Goal: Task Accomplishment & Management: Manage account settings

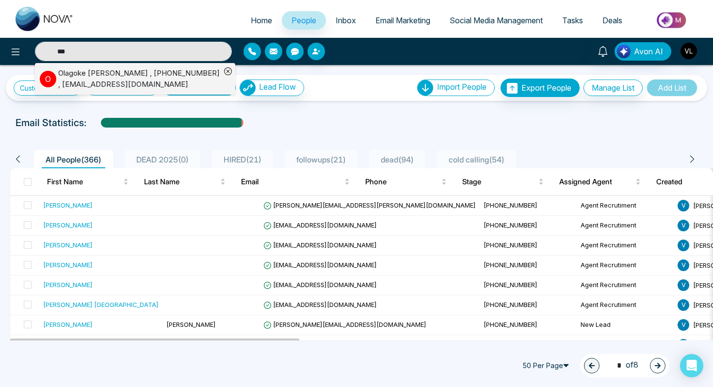
click at [179, 78] on div "Olagoke [PERSON_NAME] , [PHONE_NUMBER] , [EMAIL_ADDRESS][DOMAIN_NAME]" at bounding box center [139, 79] width 163 height 22
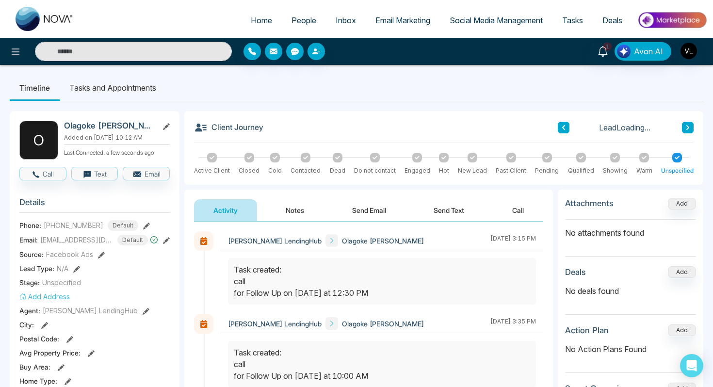
click at [125, 91] on li "Tasks and Appointments" at bounding box center [113, 88] width 106 height 26
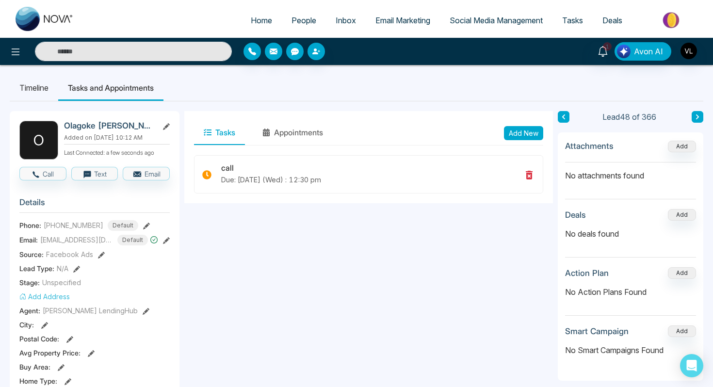
click at [523, 138] on button "Add New" at bounding box center [523, 133] width 39 height 14
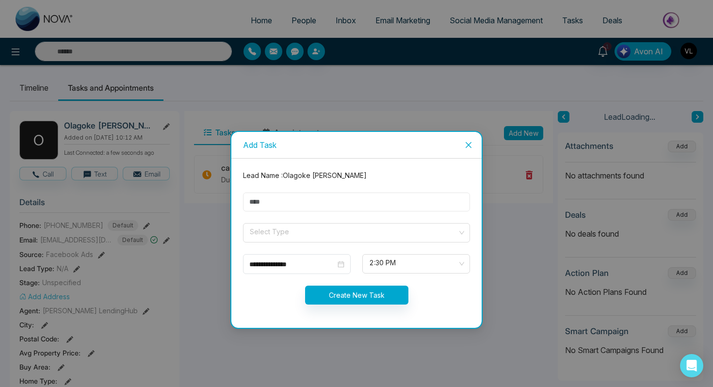
click at [273, 203] on input "text" at bounding box center [356, 202] width 227 height 19
type input "****"
click at [270, 229] on input "search" at bounding box center [353, 231] width 209 height 15
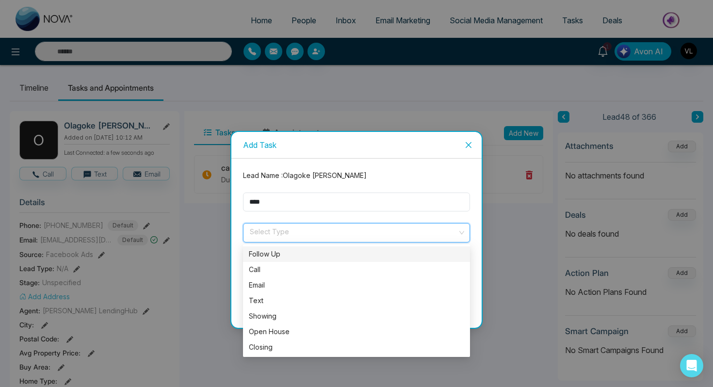
click at [287, 255] on div "Follow Up" at bounding box center [356, 254] width 215 height 11
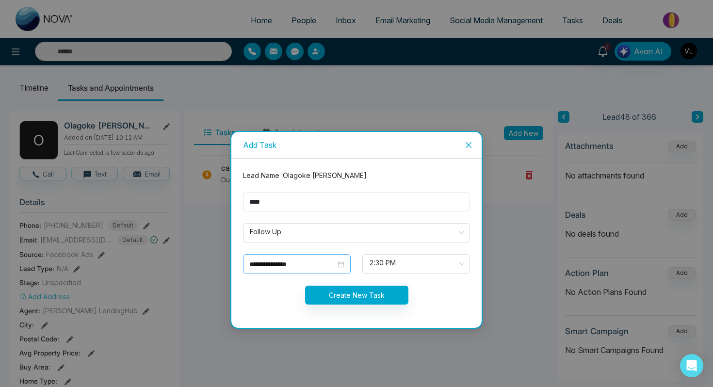
click at [340, 263] on div "**********" at bounding box center [296, 264] width 95 height 11
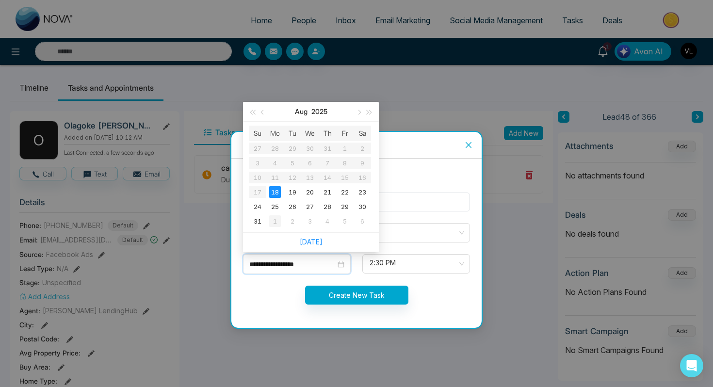
type input "**********"
click at [277, 218] on div "1" at bounding box center [275, 221] width 12 height 12
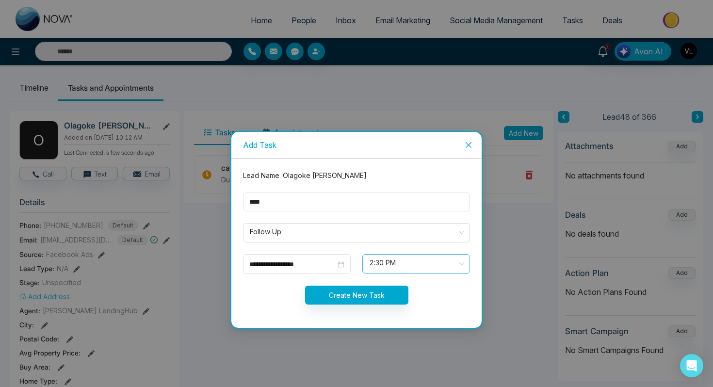
click at [394, 261] on span "2:30 PM" at bounding box center [416, 264] width 94 height 16
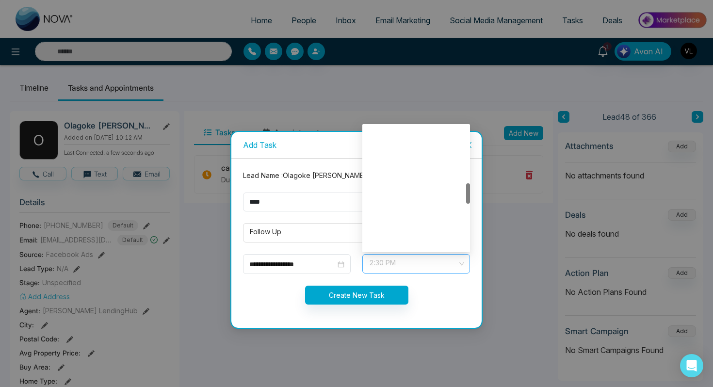
scroll to position [342, 0]
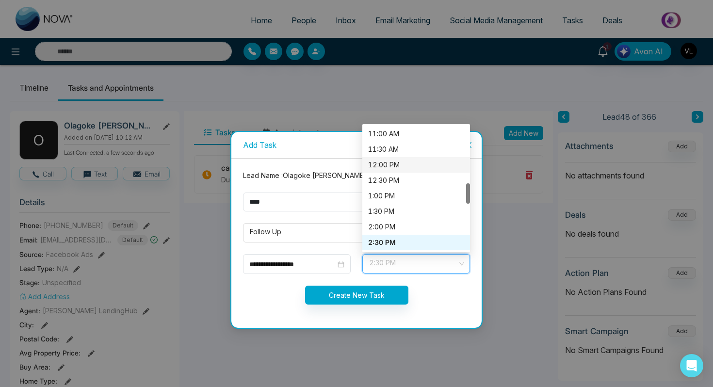
click at [376, 164] on div "12:00 PM" at bounding box center [416, 165] width 96 height 11
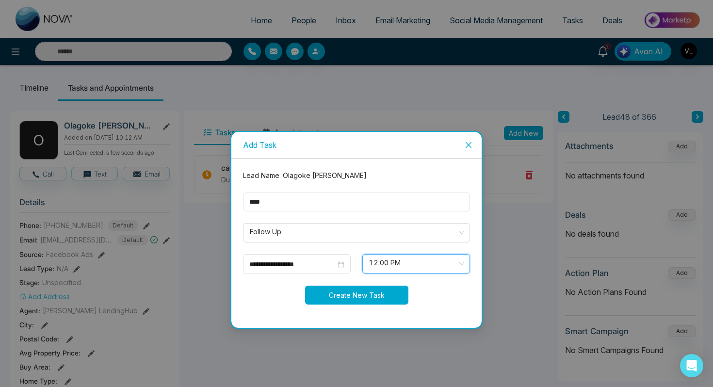
click at [333, 301] on button "Create New Task" at bounding box center [356, 295] width 103 height 19
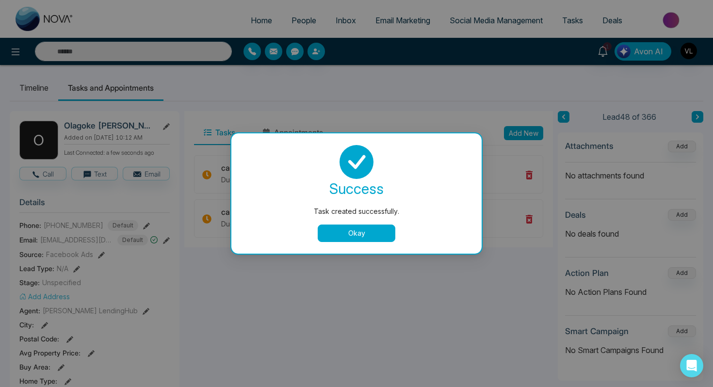
click at [344, 235] on button "Okay" at bounding box center [357, 233] width 78 height 17
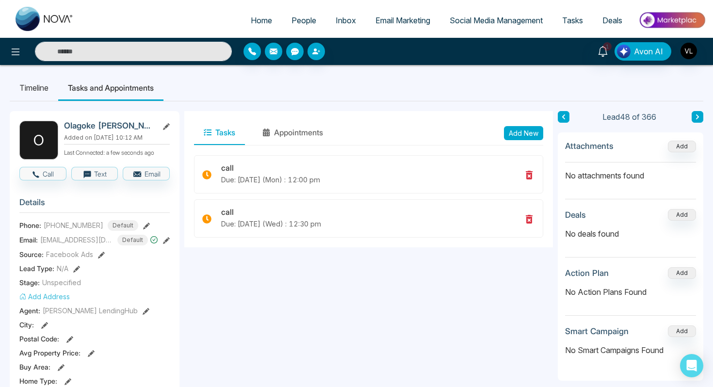
click at [574, 18] on span "Tasks" at bounding box center [572, 21] width 21 height 10
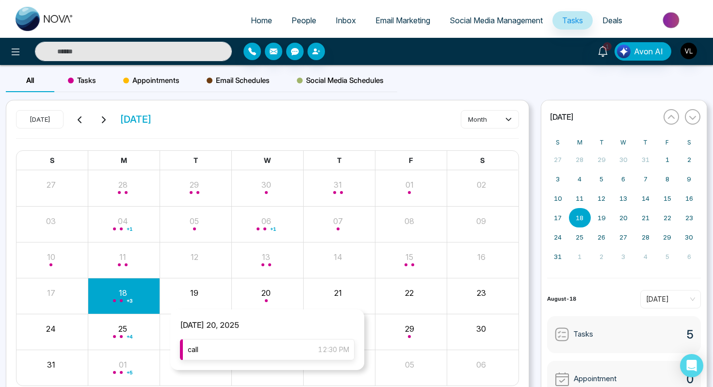
click at [251, 354] on div "call 12:30 PM" at bounding box center [267, 349] width 175 height 21
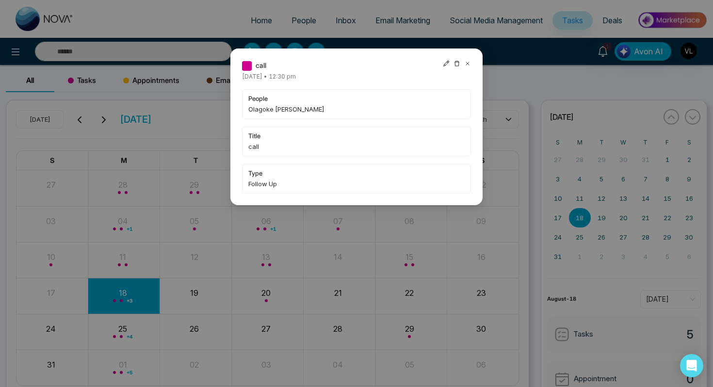
click at [471, 63] on icon at bounding box center [467, 63] width 7 height 7
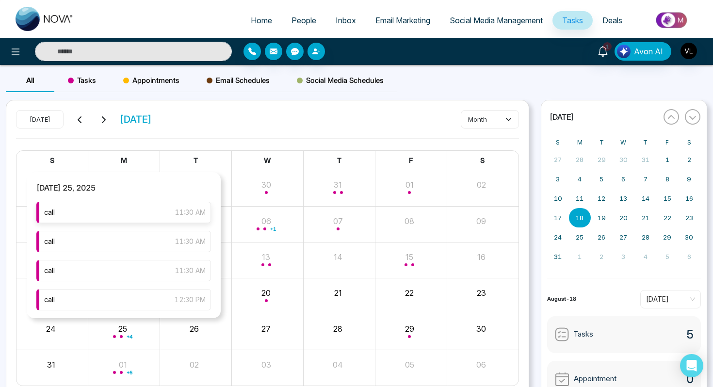
click at [146, 215] on div "call 11:30 AM" at bounding box center [123, 212] width 175 height 21
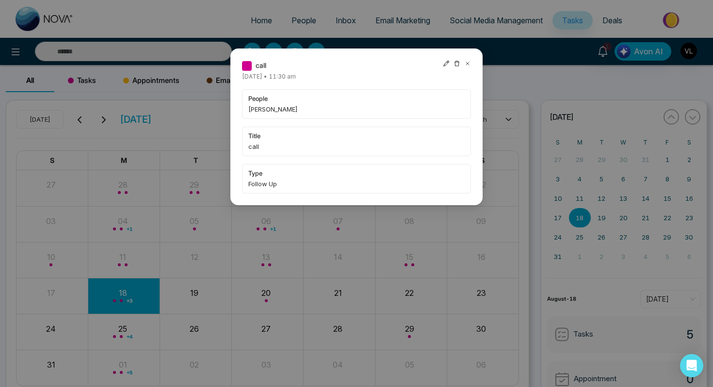
click at [469, 64] on icon at bounding box center [467, 63] width 7 height 7
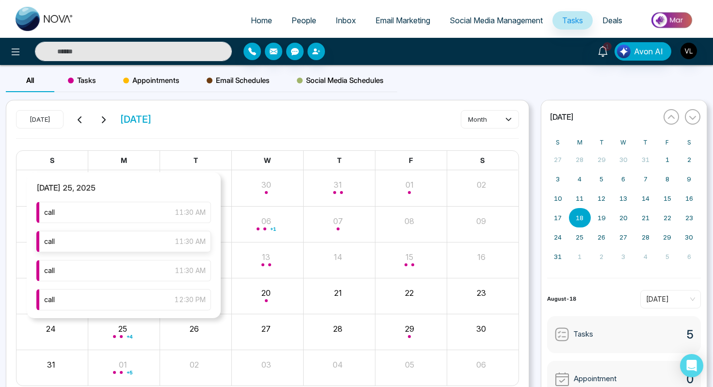
click at [119, 248] on div "call 11:30 AM" at bounding box center [123, 241] width 175 height 21
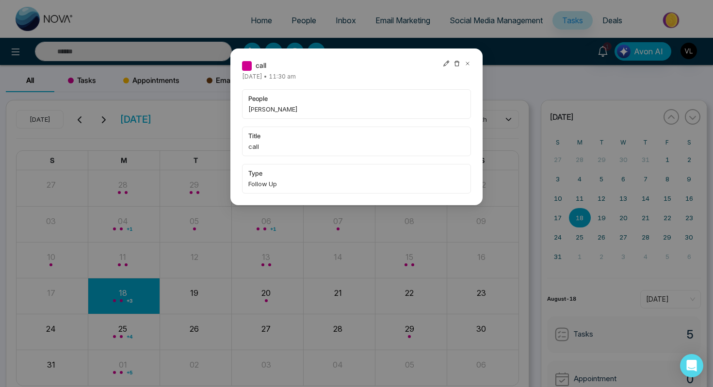
click at [468, 65] on icon at bounding box center [467, 63] width 7 height 7
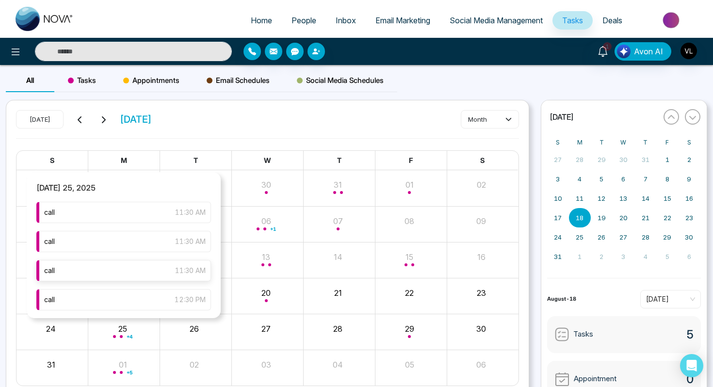
click at [128, 276] on div "call 11:30 AM" at bounding box center [123, 270] width 175 height 21
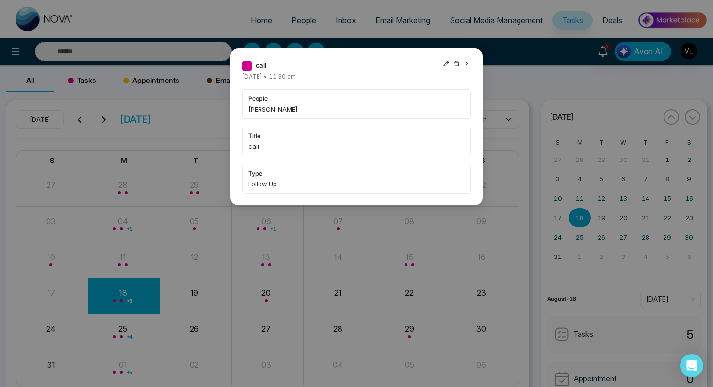
click at [468, 66] on icon at bounding box center [467, 63] width 7 height 7
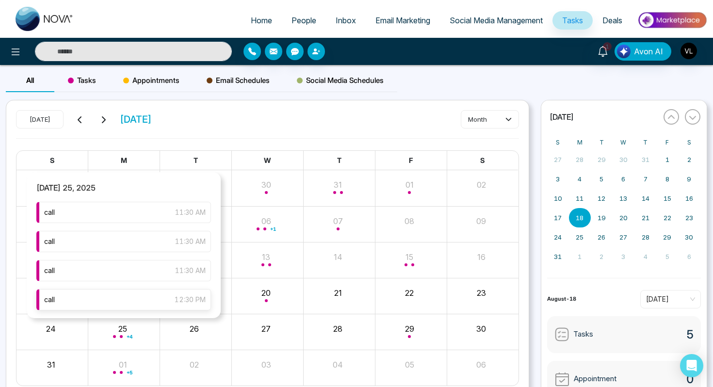
click at [164, 302] on div "call 12:30 PM" at bounding box center [123, 299] width 175 height 21
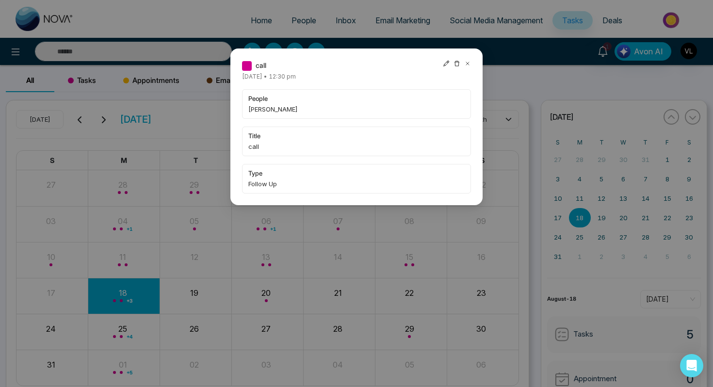
click at [469, 64] on icon at bounding box center [467, 63] width 7 height 7
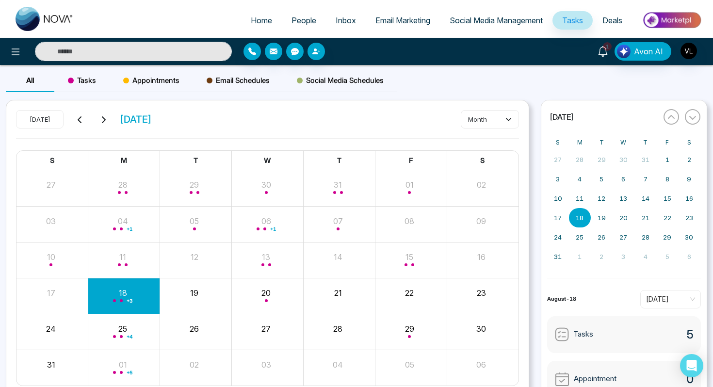
click at [607, 56] on icon at bounding box center [603, 51] width 11 height 11
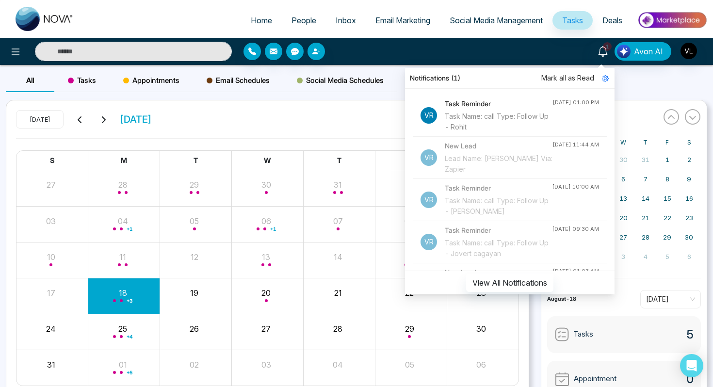
click at [577, 78] on span "Mark all as Read" at bounding box center [568, 78] width 53 height 11
click at [292, 22] on span "People" at bounding box center [304, 21] width 25 height 10
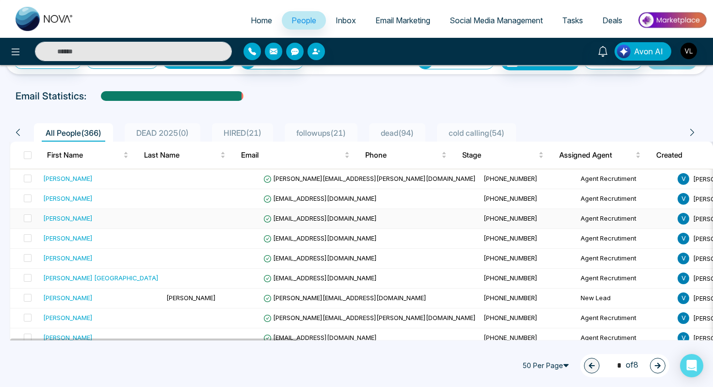
scroll to position [28, 0]
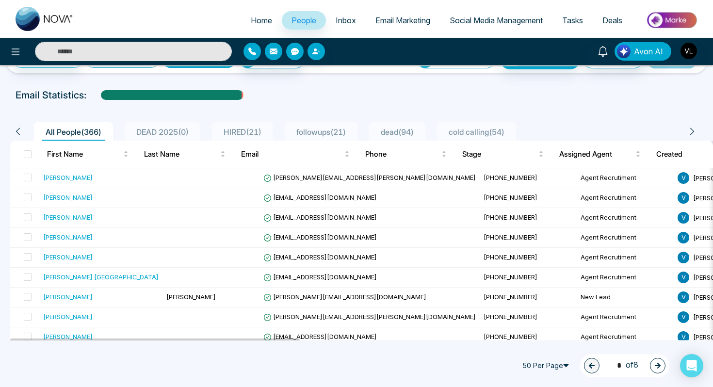
click at [69, 61] on div "Avon AI" at bounding box center [356, 51] width 713 height 27
click at [65, 49] on input "text" at bounding box center [133, 51] width 197 height 19
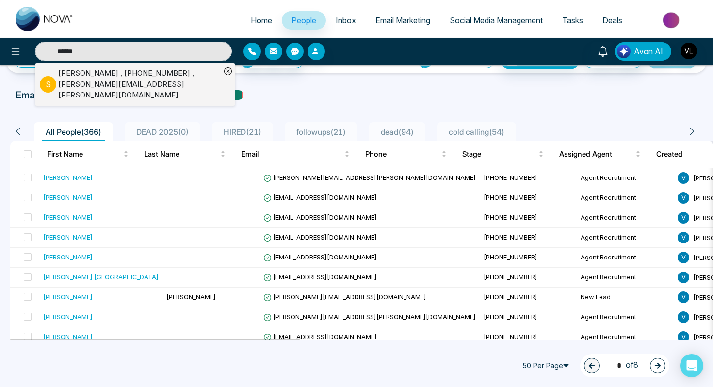
type input "******"
click at [115, 183] on td "[PERSON_NAME]" at bounding box center [100, 178] width 123 height 20
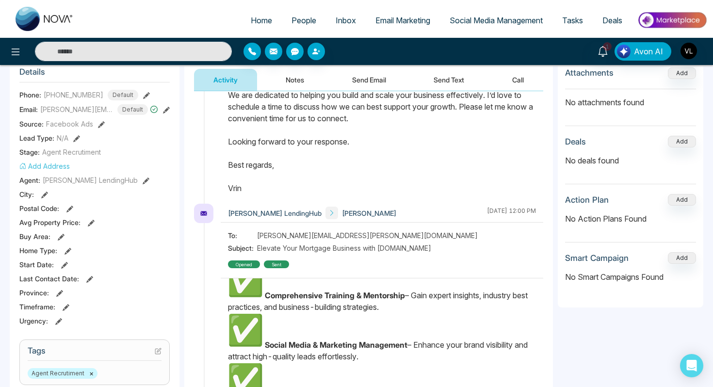
scroll to position [154, 0]
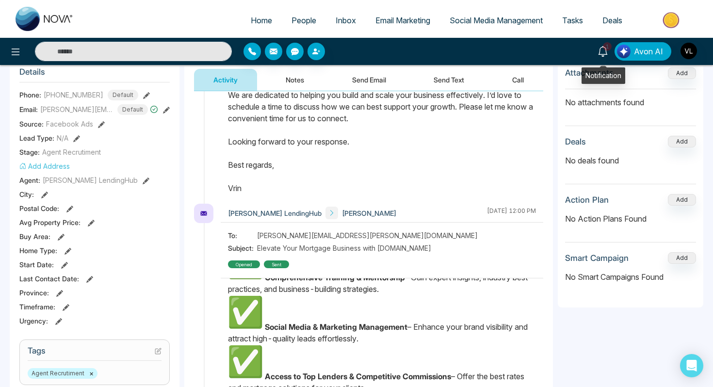
click at [603, 54] on icon at bounding box center [603, 51] width 11 height 11
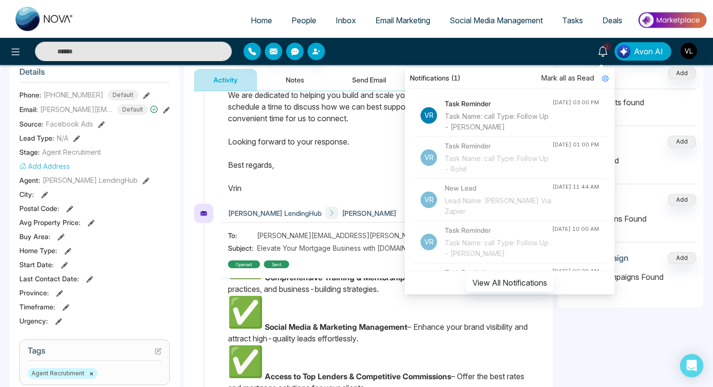
click at [573, 76] on span "Mark all as Read" at bounding box center [568, 78] width 53 height 11
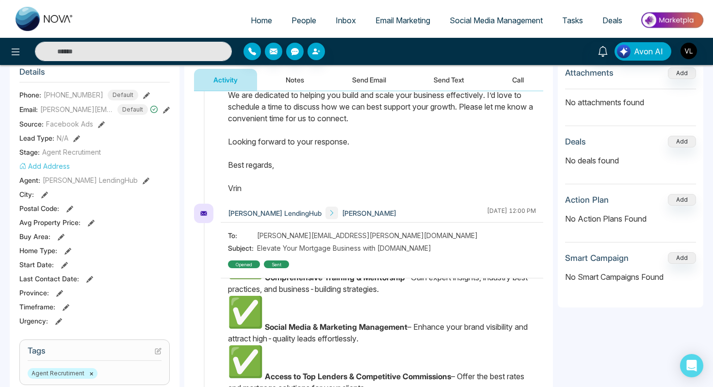
click at [80, 52] on input "text" at bounding box center [133, 51] width 197 height 19
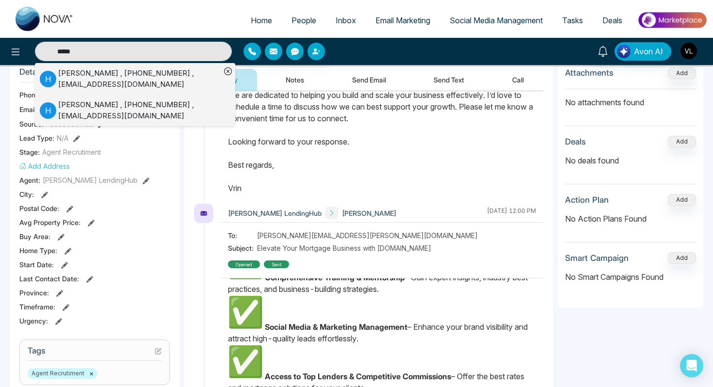
type input "*****"
click at [64, 78] on div "[PERSON_NAME] , [PHONE_NUMBER] , [EMAIL_ADDRESS][DOMAIN_NAME]" at bounding box center [139, 79] width 163 height 22
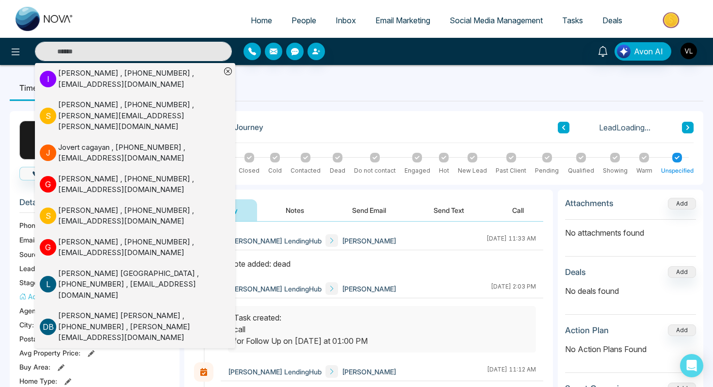
click at [71, 54] on input "text" at bounding box center [133, 51] width 197 height 19
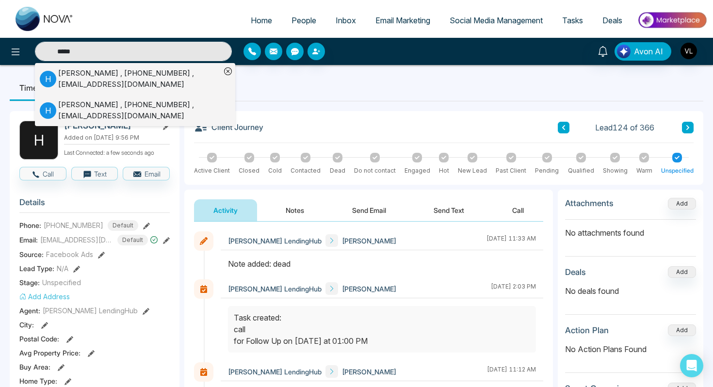
type input "*****"
click at [300, 20] on span "People" at bounding box center [304, 21] width 25 height 10
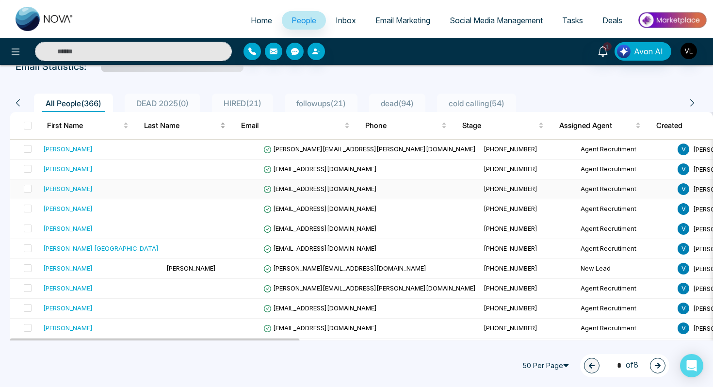
scroll to position [65, 0]
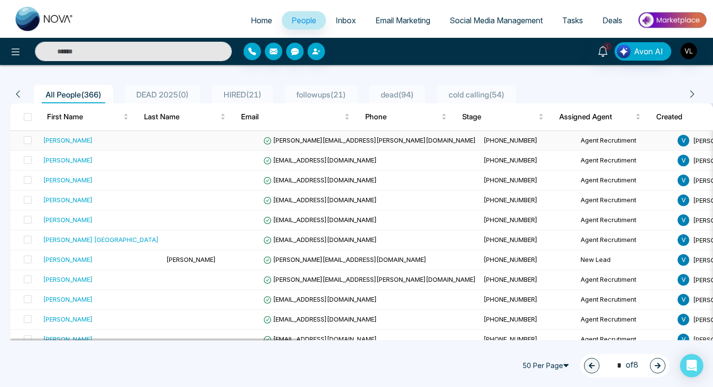
click at [163, 147] on td at bounding box center [211, 141] width 97 height 20
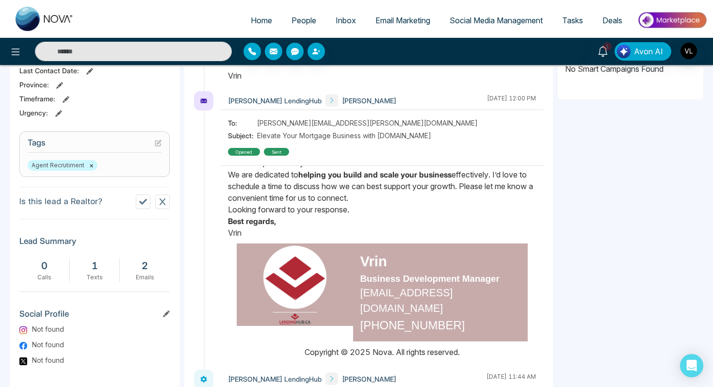
scroll to position [187, 0]
click at [91, 58] on input "text" at bounding box center [133, 51] width 197 height 19
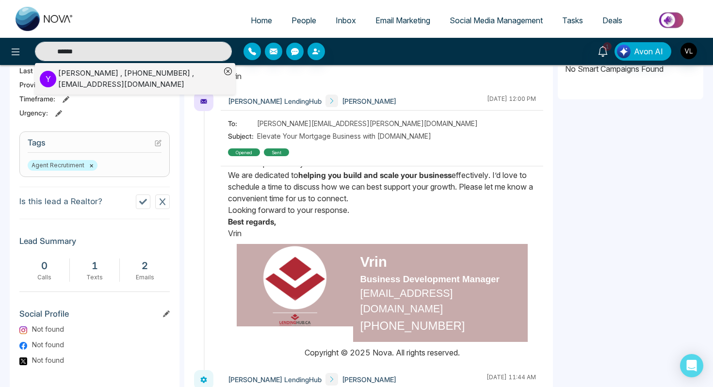
type input "******"
click at [60, 83] on div "[PERSON_NAME] , [PHONE_NUMBER] , [EMAIL_ADDRESS][DOMAIN_NAME]" at bounding box center [139, 79] width 163 height 22
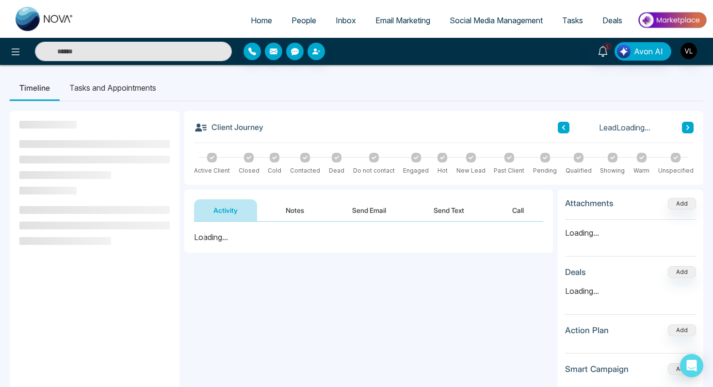
click at [299, 207] on button "Notes" at bounding box center [294, 210] width 57 height 22
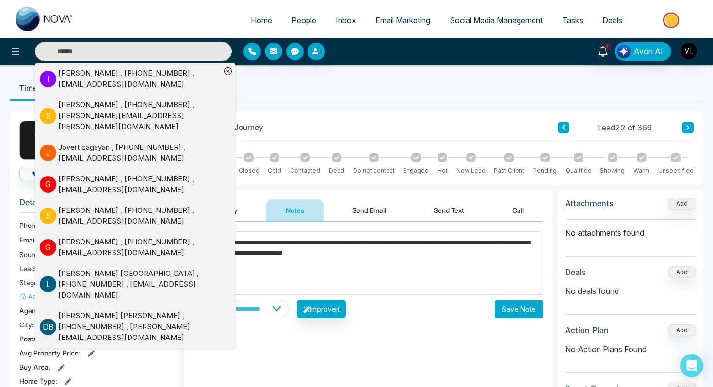
type textarea "**********"
click at [514, 305] on button "Save Note" at bounding box center [519, 309] width 49 height 18
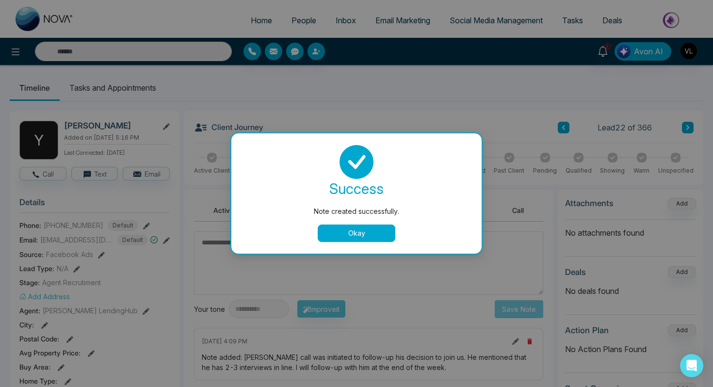
click at [365, 230] on button "Okay" at bounding box center [357, 233] width 78 height 17
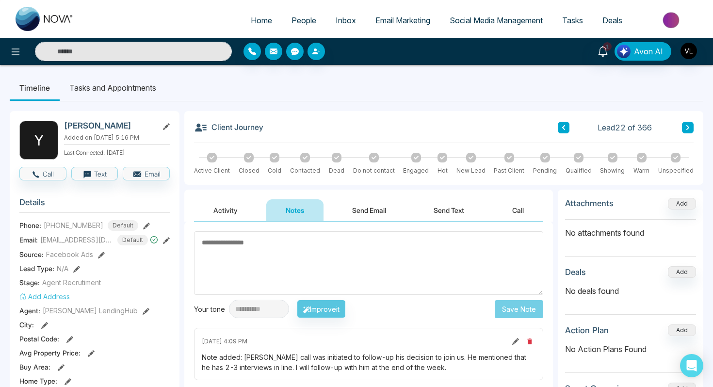
click at [224, 208] on button "Activity" at bounding box center [225, 210] width 63 height 22
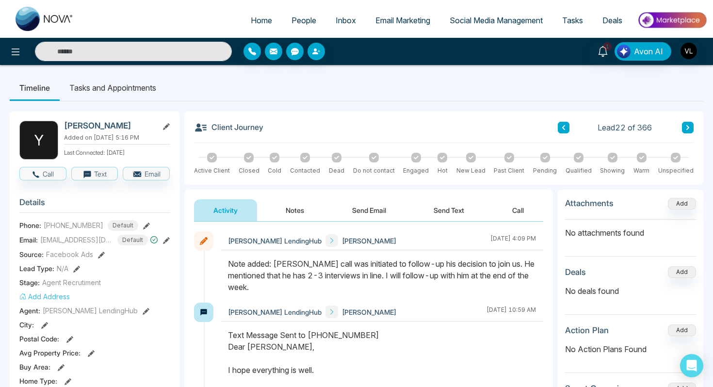
click at [143, 92] on li "Tasks and Appointments" at bounding box center [113, 88] width 106 height 26
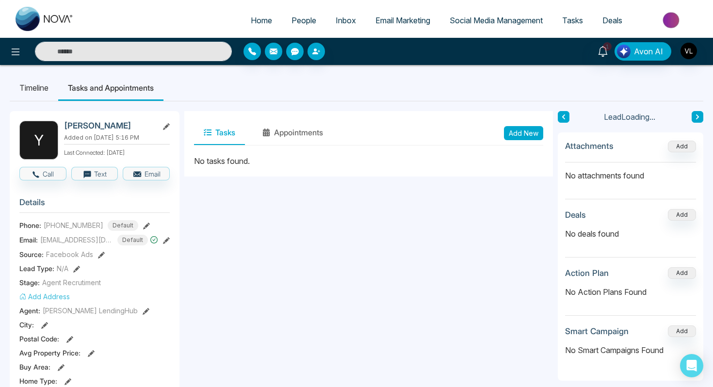
click at [525, 127] on button "Add New" at bounding box center [523, 133] width 39 height 14
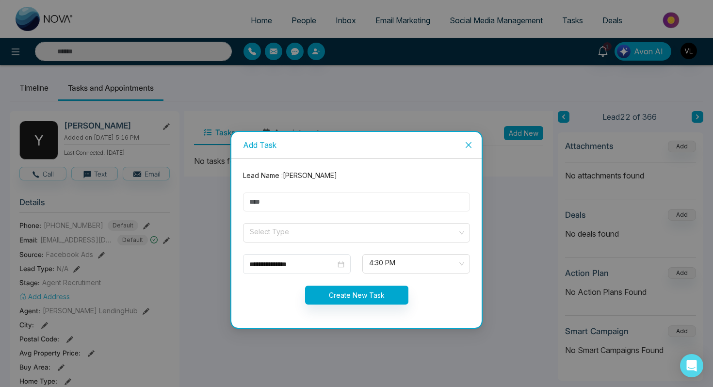
click at [336, 203] on input "text" at bounding box center [356, 202] width 227 height 19
type input "****"
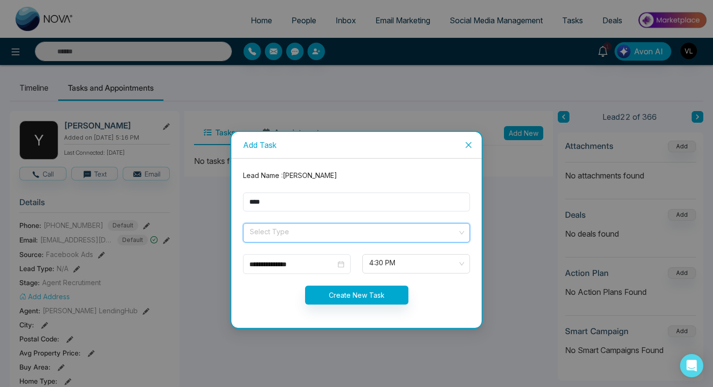
click at [309, 230] on input "search" at bounding box center [353, 231] width 209 height 15
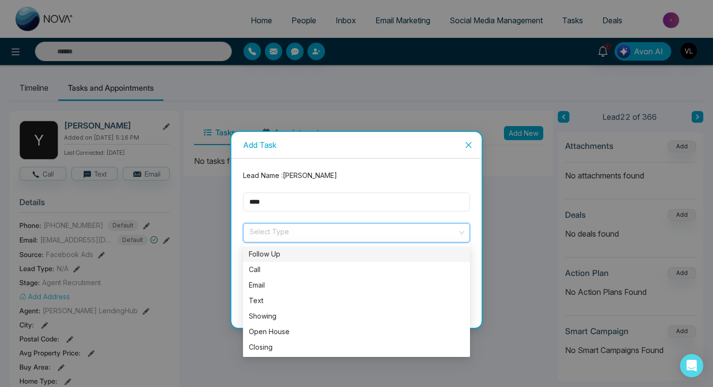
click at [278, 255] on div "Follow Up" at bounding box center [356, 254] width 215 height 11
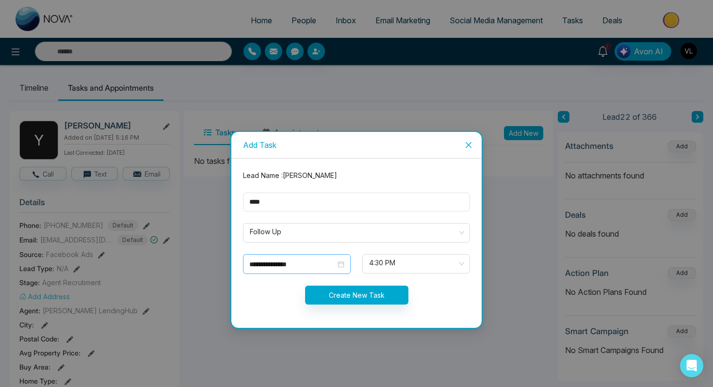
click at [343, 263] on div "**********" at bounding box center [296, 264] width 95 height 11
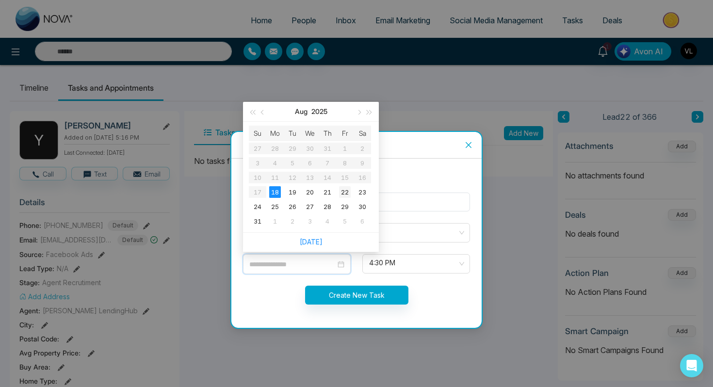
type input "**********"
click at [345, 190] on div "22" at bounding box center [345, 192] width 12 height 12
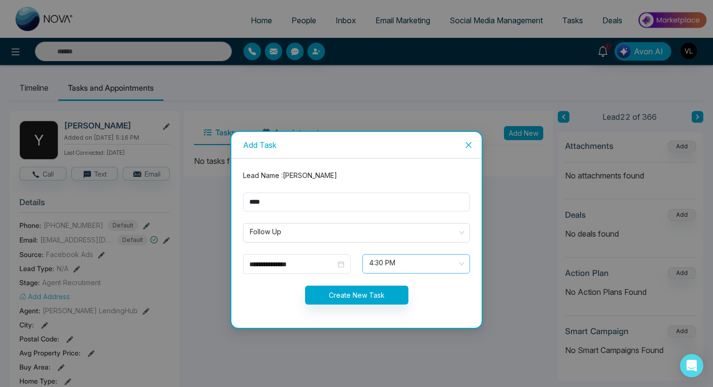
click at [387, 273] on span at bounding box center [412, 264] width 89 height 18
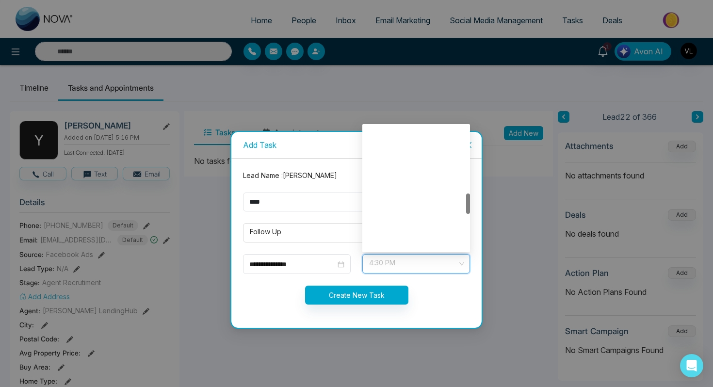
scroll to position [404, 0]
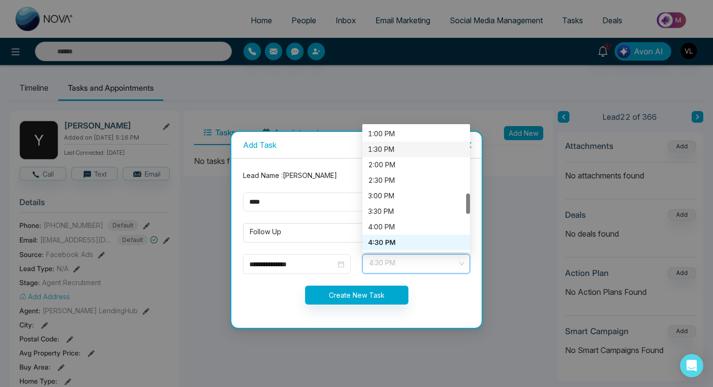
click at [388, 146] on div "1:30 PM" at bounding box center [416, 149] width 96 height 11
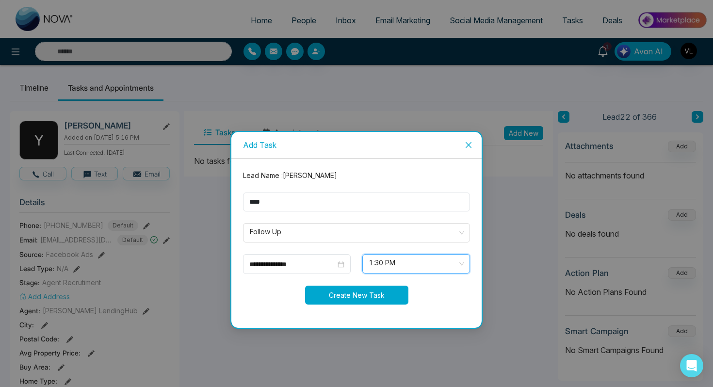
click at [321, 297] on button "Create New Task" at bounding box center [356, 295] width 103 height 19
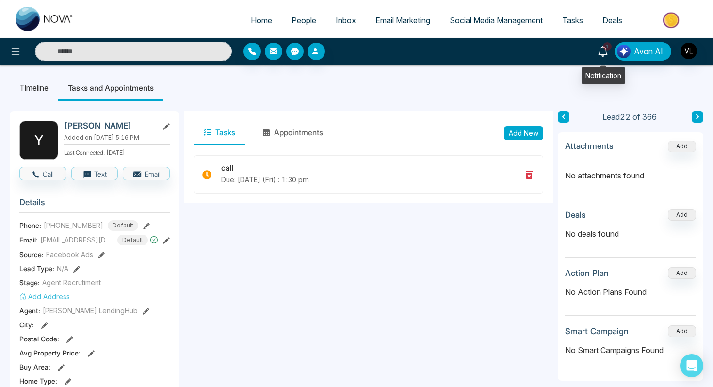
click at [607, 54] on icon at bounding box center [603, 51] width 11 height 11
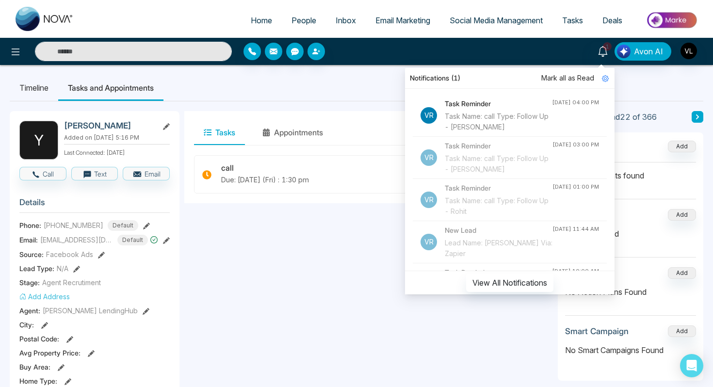
click at [155, 56] on input "text" at bounding box center [133, 51] width 197 height 19
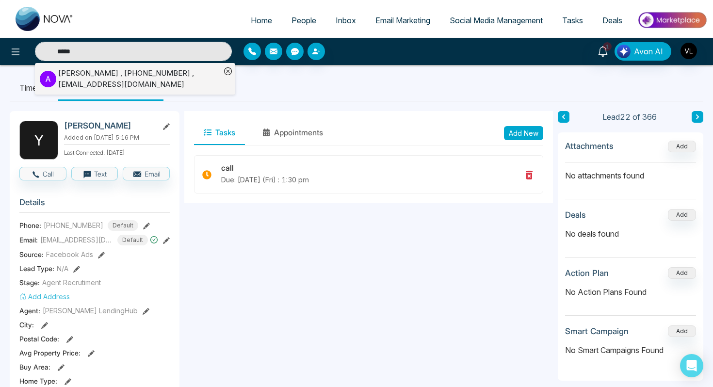
type input "*****"
click at [105, 78] on div "[PERSON_NAME] , [PHONE_NUMBER] , [EMAIL_ADDRESS][DOMAIN_NAME]" at bounding box center [139, 79] width 163 height 22
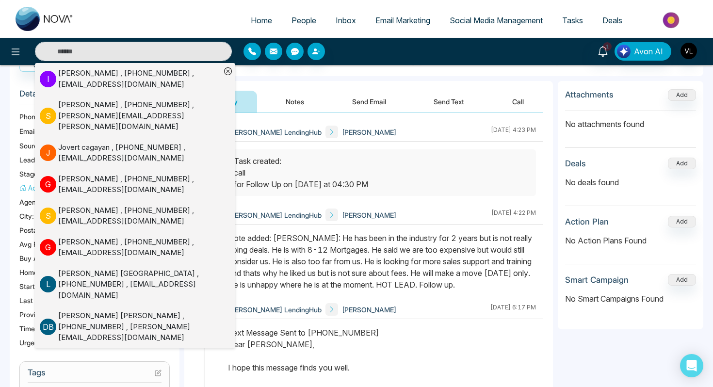
scroll to position [111, 0]
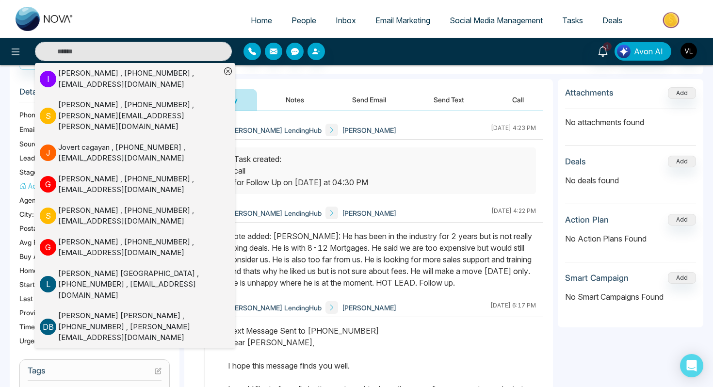
click at [372, 289] on div "Note added: [PERSON_NAME]: He has been in the industry for 2 years but is not r…" at bounding box center [382, 259] width 308 height 58
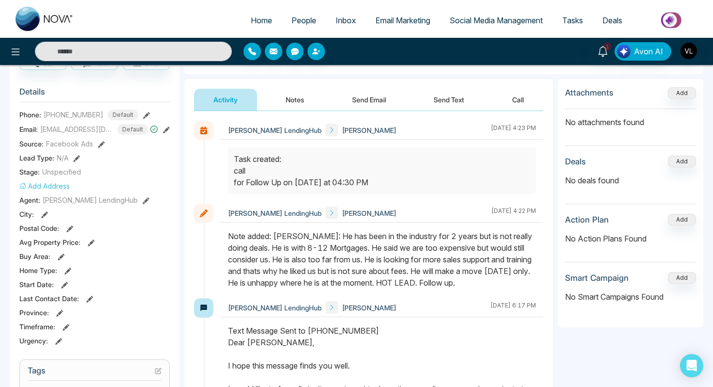
drag, startPoint x: 373, startPoint y: 244, endPoint x: 383, endPoint y: 268, distance: 26.1
click at [383, 268] on div "Note added: [PERSON_NAME]: He has been in the industry for 2 years but is not r…" at bounding box center [382, 259] width 308 height 58
click at [605, 53] on icon at bounding box center [603, 51] width 11 height 11
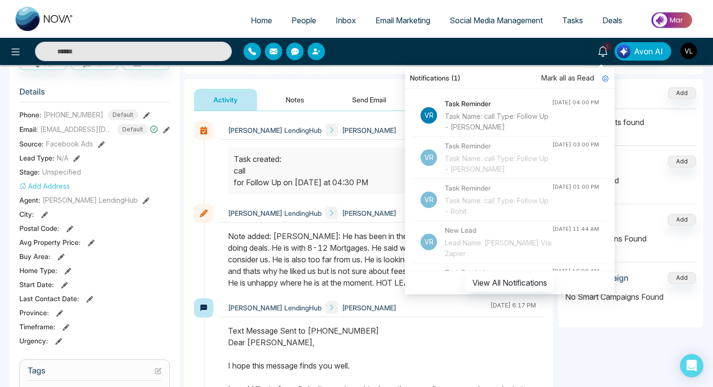
click at [571, 72] on div "Notifications (1)" at bounding box center [510, 78] width 210 height 21
click at [571, 84] on div "Notifications (1)" at bounding box center [510, 78] width 210 height 21
click at [565, 75] on span "Mark all as Read" at bounding box center [568, 78] width 53 height 11
click at [164, 41] on div "Notifications Mark all as Read Vr Task Reminder Task Name: call Type: Follow Up…" at bounding box center [356, 51] width 713 height 27
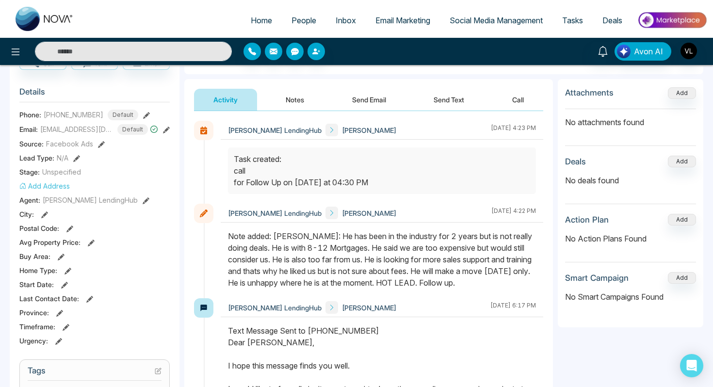
click at [162, 52] on input "text" at bounding box center [133, 51] width 197 height 19
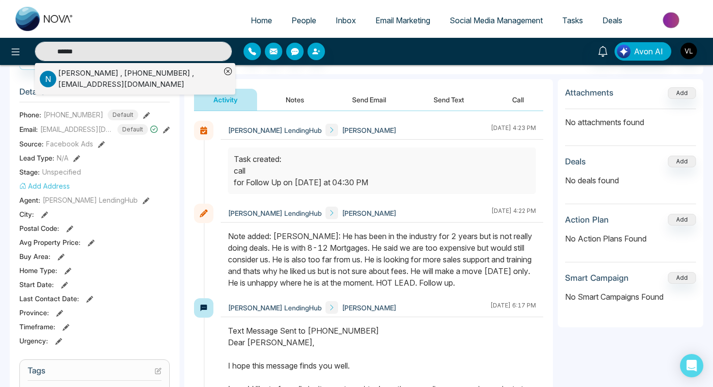
type input "******"
click at [116, 81] on div "[PERSON_NAME] , [PHONE_NUMBER] , [EMAIL_ADDRESS][DOMAIN_NAME]" at bounding box center [139, 79] width 163 height 22
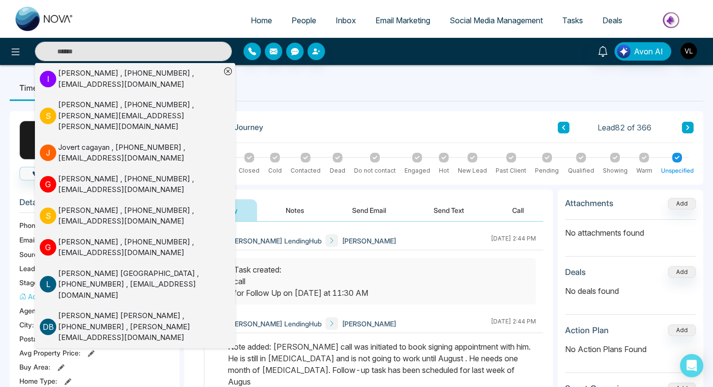
click at [287, 117] on div "Client Journey Lead 82 of 366 Active Client Closed Cold Contacted Dead Do not c…" at bounding box center [443, 148] width 519 height 74
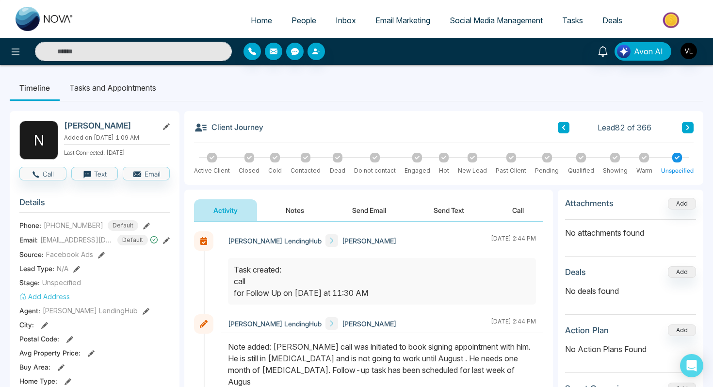
click at [302, 217] on button "Notes" at bounding box center [294, 210] width 57 height 22
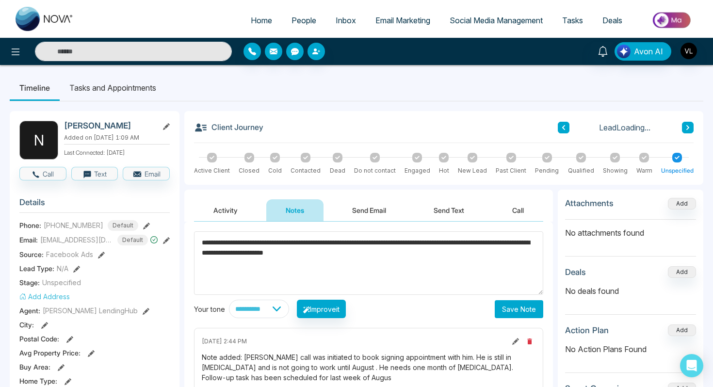
type textarea "**********"
click at [532, 304] on button "Save Note" at bounding box center [519, 309] width 49 height 18
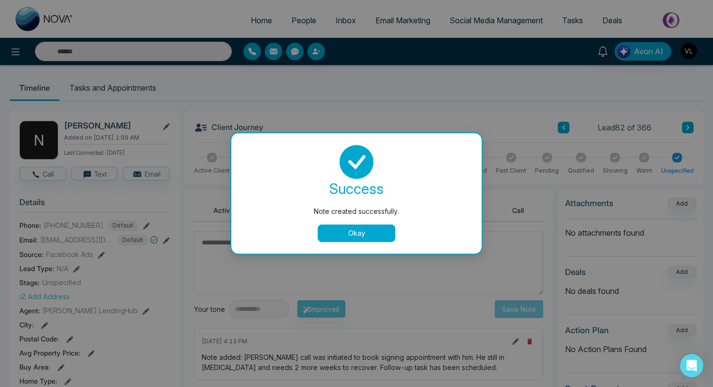
click at [360, 219] on div "success Note created successfully. Okay" at bounding box center [356, 193] width 227 height 97
click at [360, 229] on button "Okay" at bounding box center [357, 233] width 78 height 17
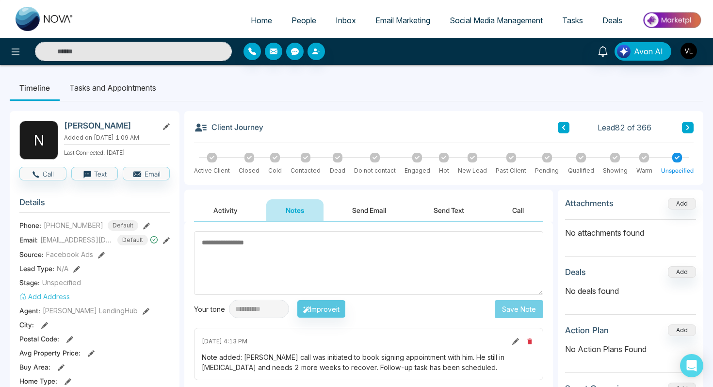
click at [132, 90] on li "Tasks and Appointments" at bounding box center [113, 88] width 106 height 26
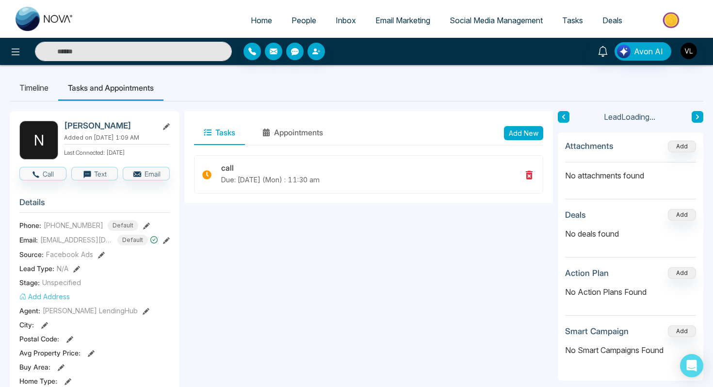
click at [525, 130] on button "Add New" at bounding box center [523, 133] width 39 height 14
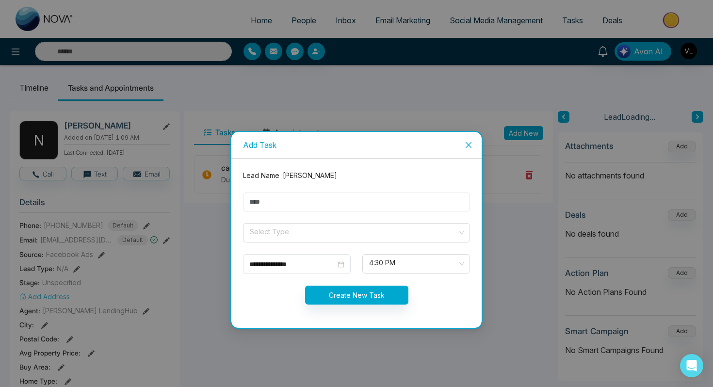
click at [288, 200] on input "text" at bounding box center [356, 202] width 227 height 19
type input "****"
click at [284, 226] on input "search" at bounding box center [353, 231] width 209 height 15
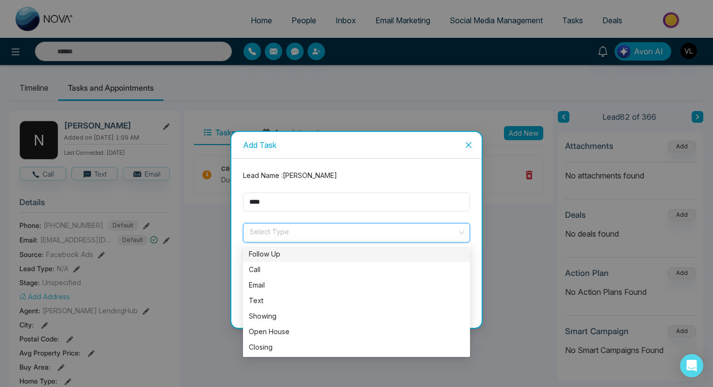
click at [276, 251] on div "Follow Up" at bounding box center [356, 254] width 215 height 11
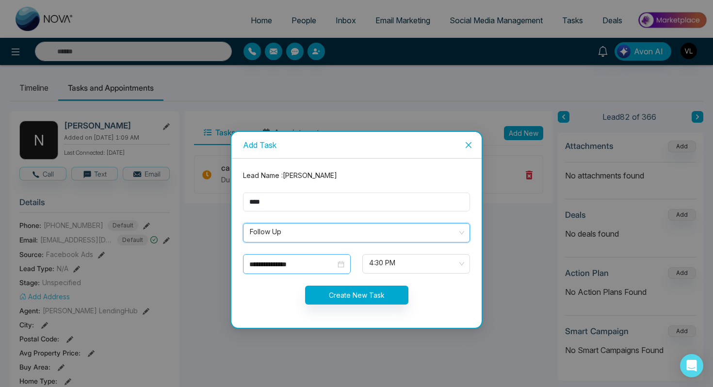
click at [339, 257] on div "**********" at bounding box center [297, 264] width 108 height 20
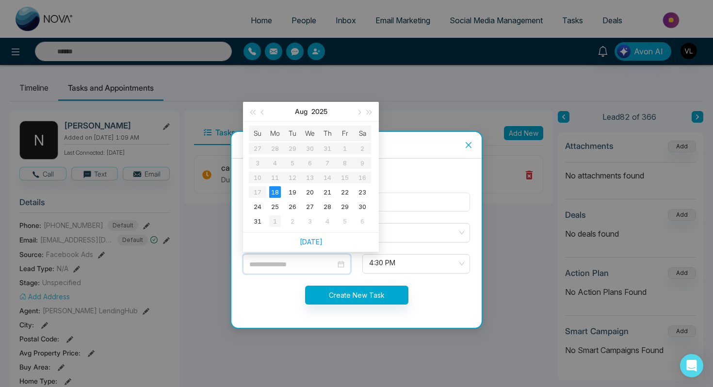
type input "**********"
click at [276, 223] on div "1" at bounding box center [275, 221] width 12 height 12
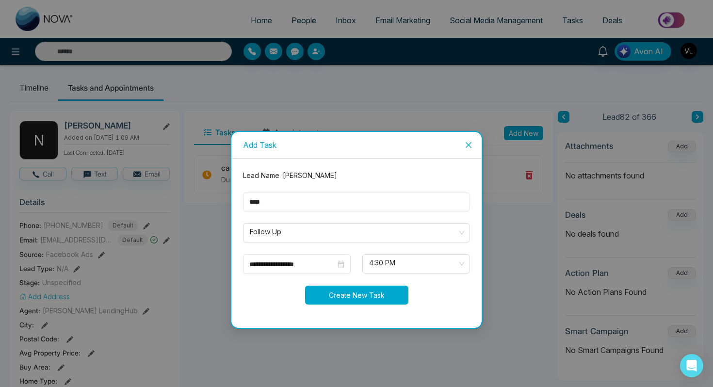
click at [374, 296] on button "Create New Task" at bounding box center [356, 295] width 103 height 19
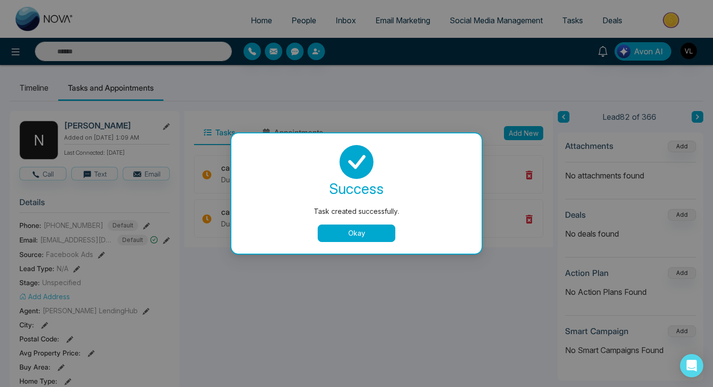
click at [377, 233] on button "Okay" at bounding box center [357, 233] width 78 height 17
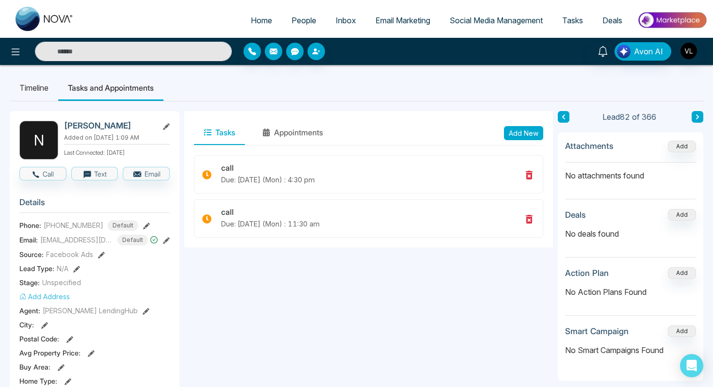
click at [299, 18] on span "People" at bounding box center [304, 21] width 25 height 10
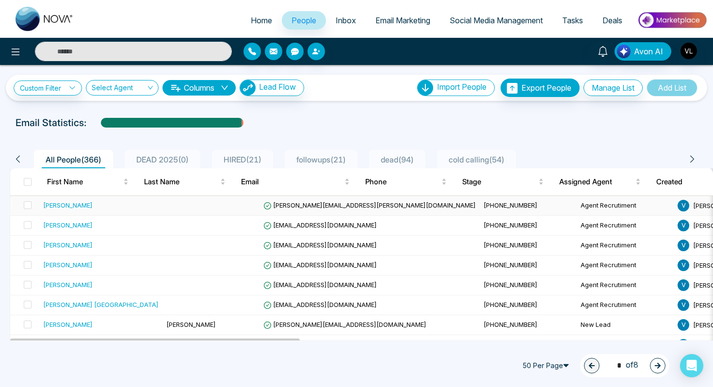
click at [125, 209] on div "[PERSON_NAME]" at bounding box center [100, 205] width 115 height 10
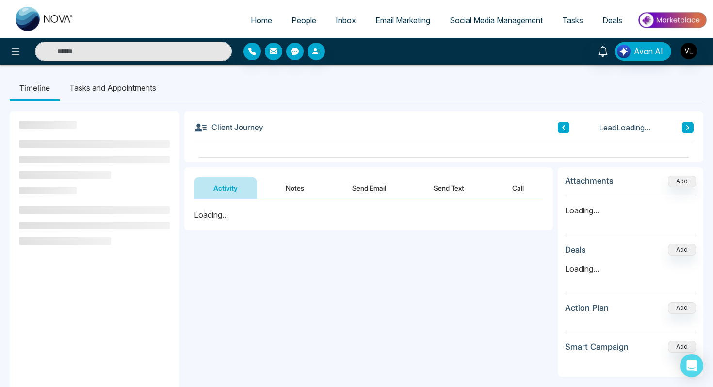
click at [151, 81] on li "Tasks and Appointments" at bounding box center [113, 88] width 106 height 26
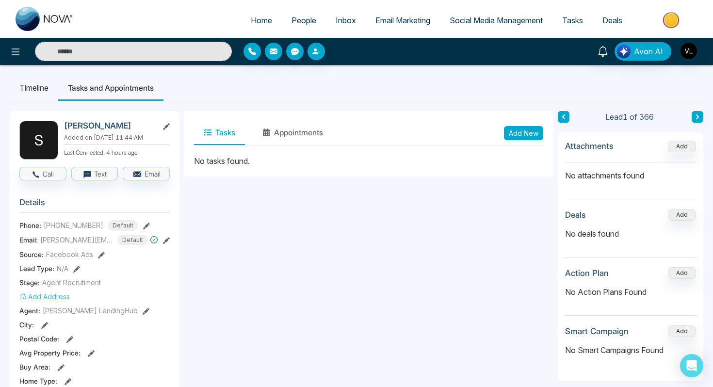
click at [525, 137] on button "Add New" at bounding box center [523, 133] width 39 height 14
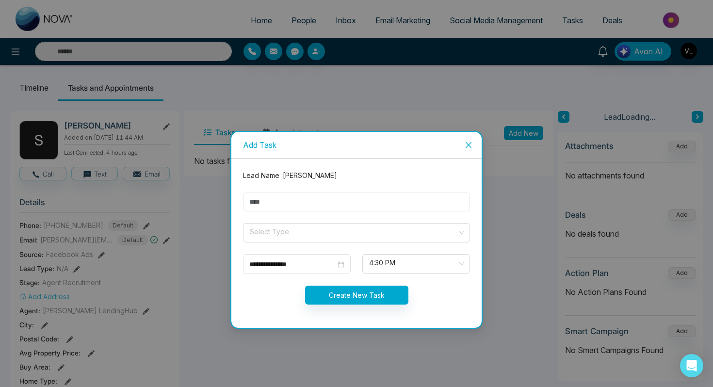
click at [312, 203] on input "text" at bounding box center [356, 202] width 227 height 19
type input "****"
click at [312, 227] on input "search" at bounding box center [353, 231] width 209 height 15
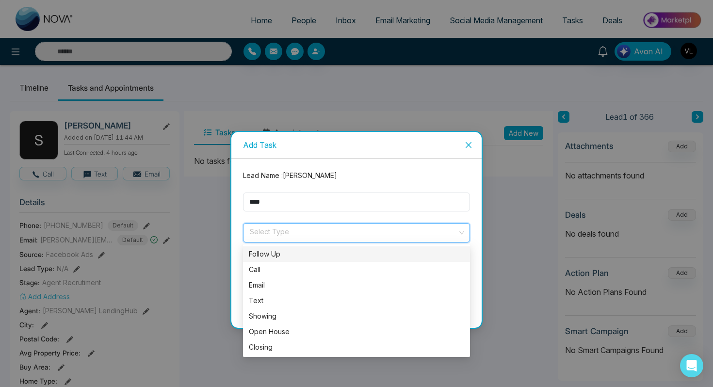
click at [289, 252] on div "Follow Up" at bounding box center [356, 254] width 215 height 11
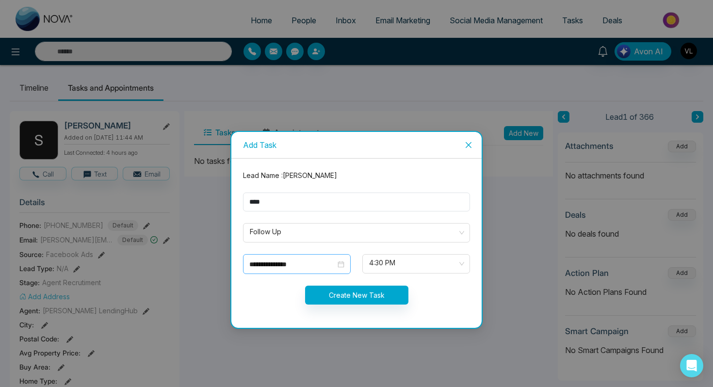
click at [345, 259] on div "**********" at bounding box center [297, 264] width 108 height 20
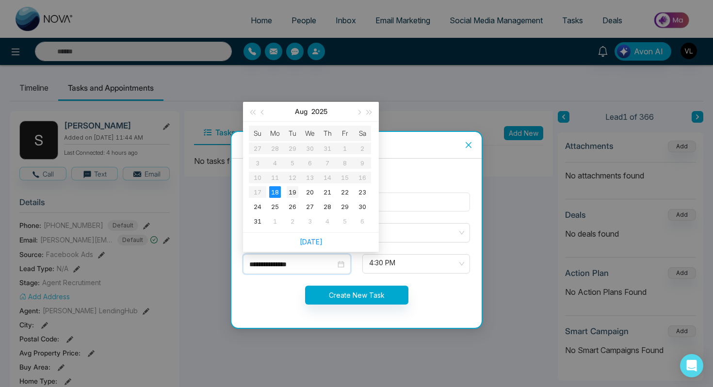
type input "**********"
click at [294, 186] on td "19" at bounding box center [292, 192] width 17 height 15
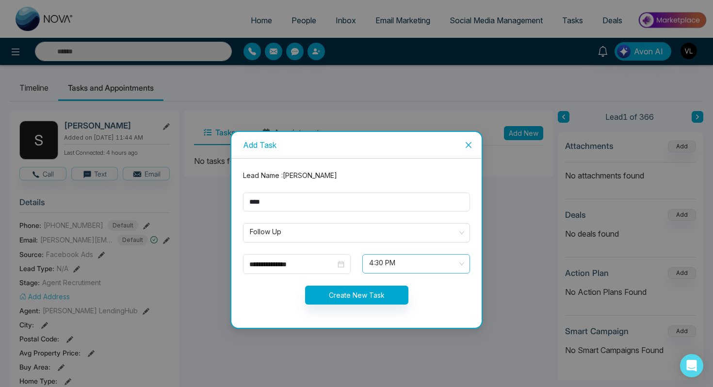
click at [391, 256] on span "4:30 PM" at bounding box center [416, 264] width 94 height 16
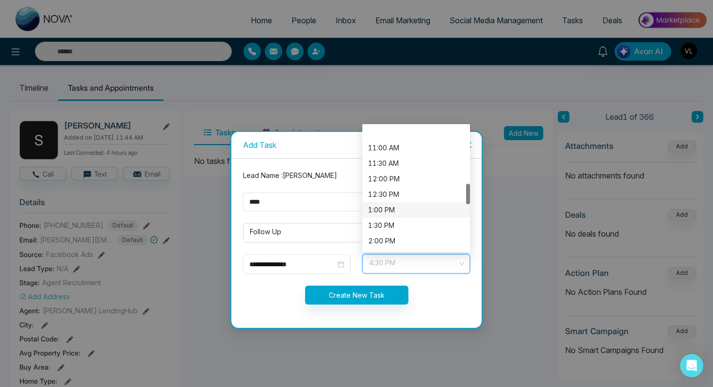
scroll to position [315, 0]
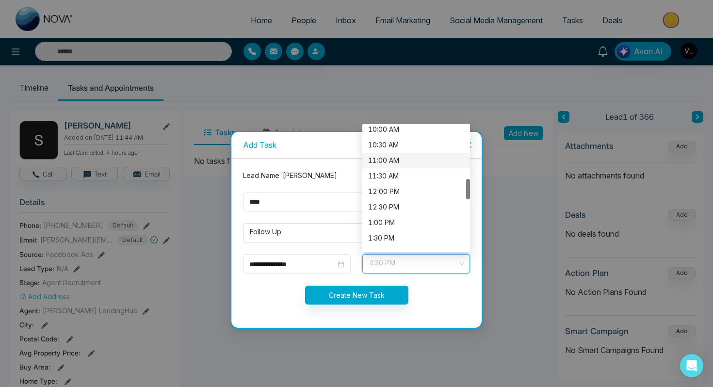
click at [380, 160] on div "11:00 AM" at bounding box center [416, 160] width 96 height 11
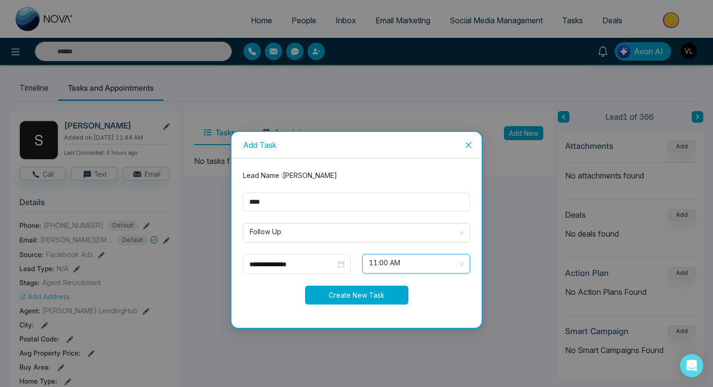
click at [312, 292] on button "Create New Task" at bounding box center [356, 295] width 103 height 19
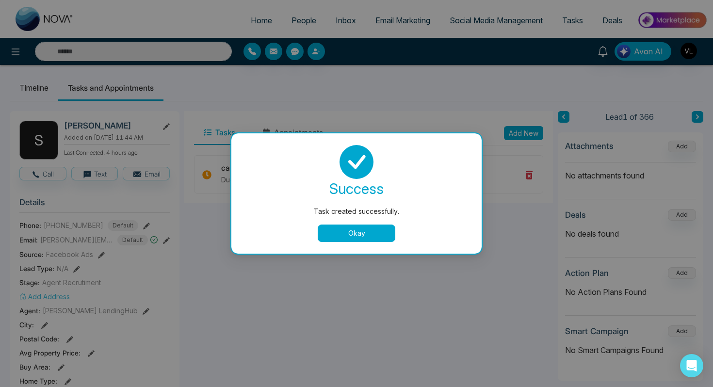
click at [326, 232] on button "Okay" at bounding box center [357, 233] width 78 height 17
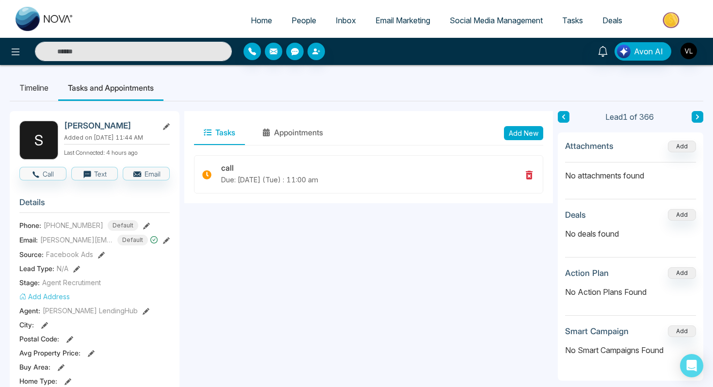
click at [296, 21] on span "People" at bounding box center [304, 21] width 25 height 10
